Goal: Check status

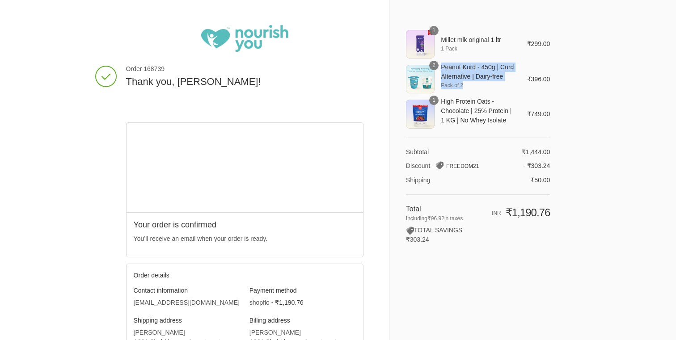
drag, startPoint x: 510, startPoint y: 83, endPoint x: 443, endPoint y: 68, distance: 69.0
click at [443, 68] on th "Peanut Kurd - 450g | Curd Alternative | Dairy-free Pack of 2" at bounding box center [475, 76] width 80 height 35
click at [443, 68] on span "Peanut Kurd - 450g | Curd Alternative | Dairy-free" at bounding box center [477, 72] width 73 height 19
click at [253, 37] on img at bounding box center [244, 38] width 87 height 27
click at [550, 88] on td "₹396.00" at bounding box center [536, 76] width 30 height 35
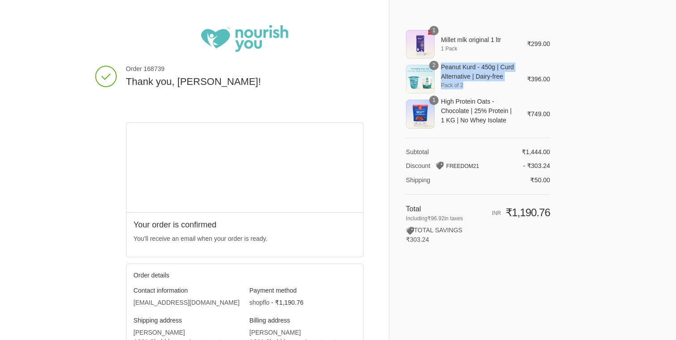
drag, startPoint x: 443, startPoint y: 68, endPoint x: 468, endPoint y: 85, distance: 30.3
click at [468, 85] on th "Peanut Kurd - 450g | Curd Alternative | Dairy-free Pack of 2" at bounding box center [475, 76] width 80 height 35
click at [468, 85] on span "Pack of 2" at bounding box center [477, 85] width 73 height 8
drag, startPoint x: 468, startPoint y: 85, endPoint x: 441, endPoint y: 68, distance: 31.8
click at [441, 68] on th "Peanut Kurd - 450g | Curd Alternative | Dairy-free Pack of 2" at bounding box center [475, 76] width 80 height 35
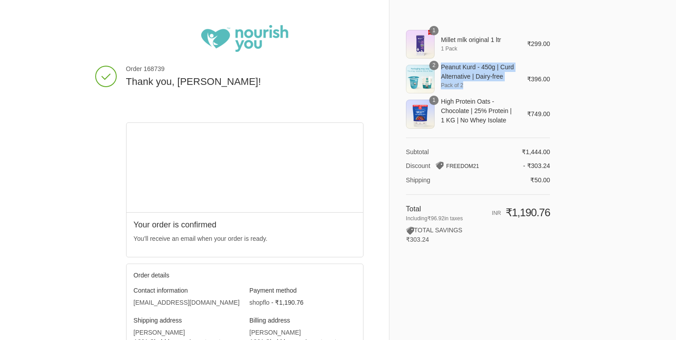
click at [463, 83] on span "Pack of 2" at bounding box center [477, 85] width 73 height 8
